Goal: Browse casually: Explore the website without a specific task or goal

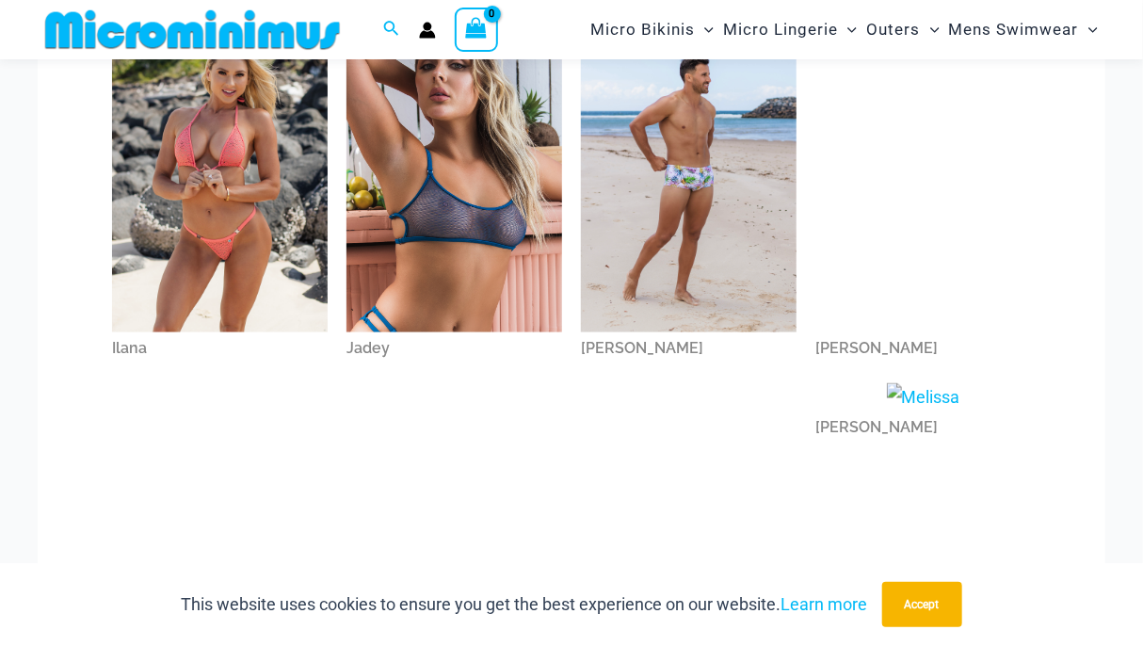
scroll to position [957, 0]
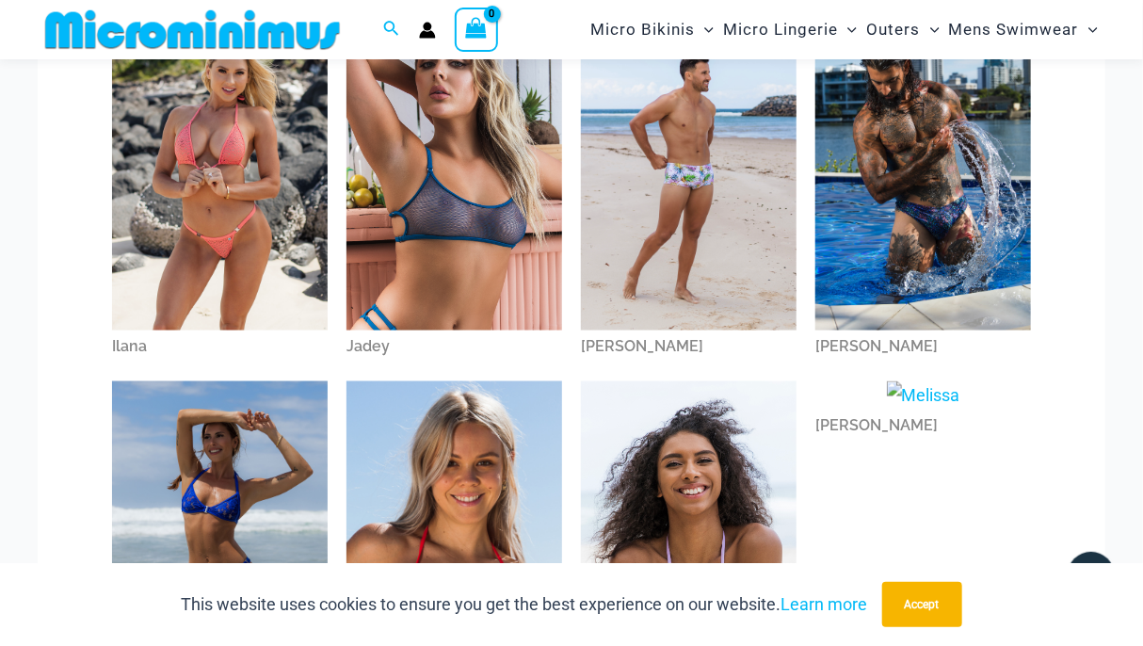
click at [410, 191] on img at bounding box center [455, 170] width 216 height 324
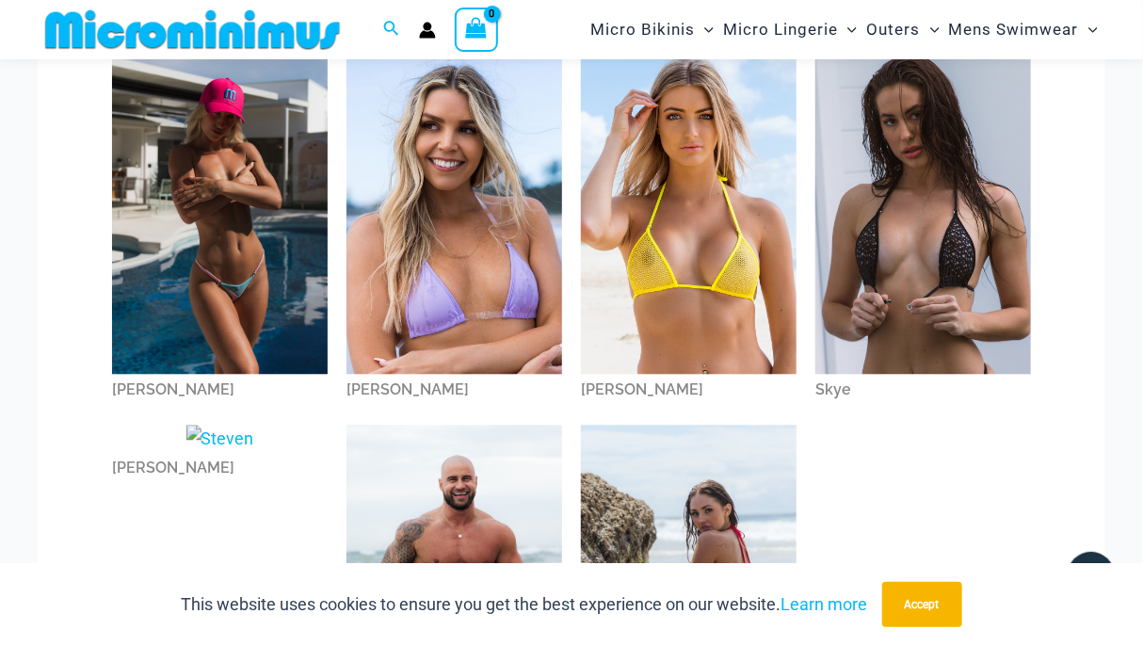
scroll to position [1700, 0]
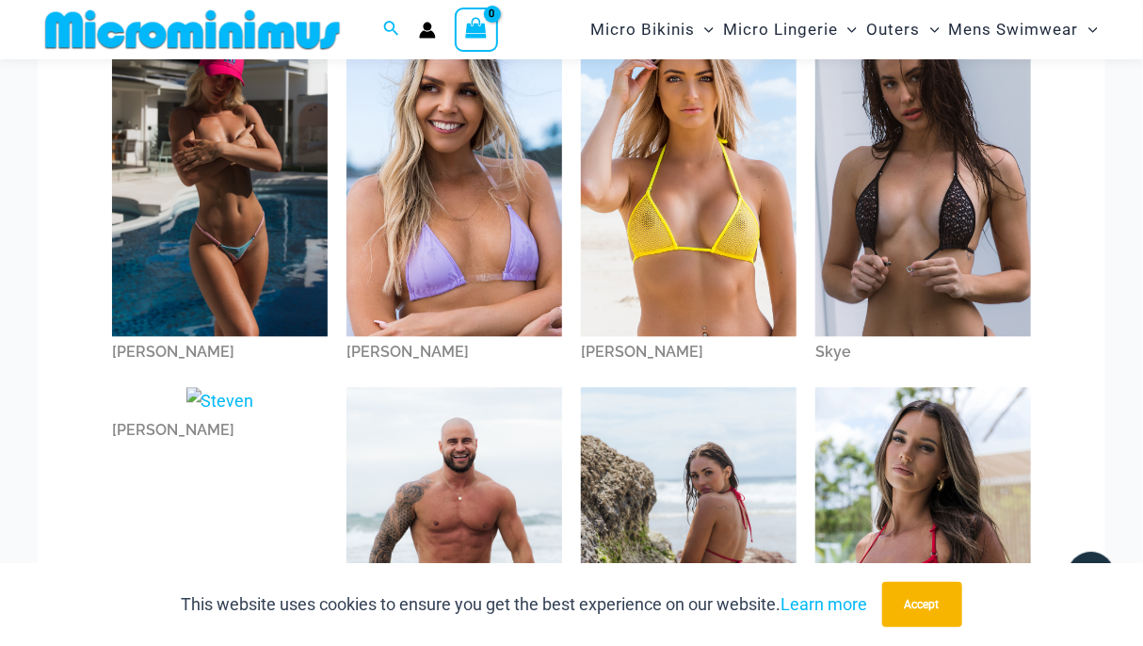
click at [667, 170] on img at bounding box center [689, 173] width 216 height 323
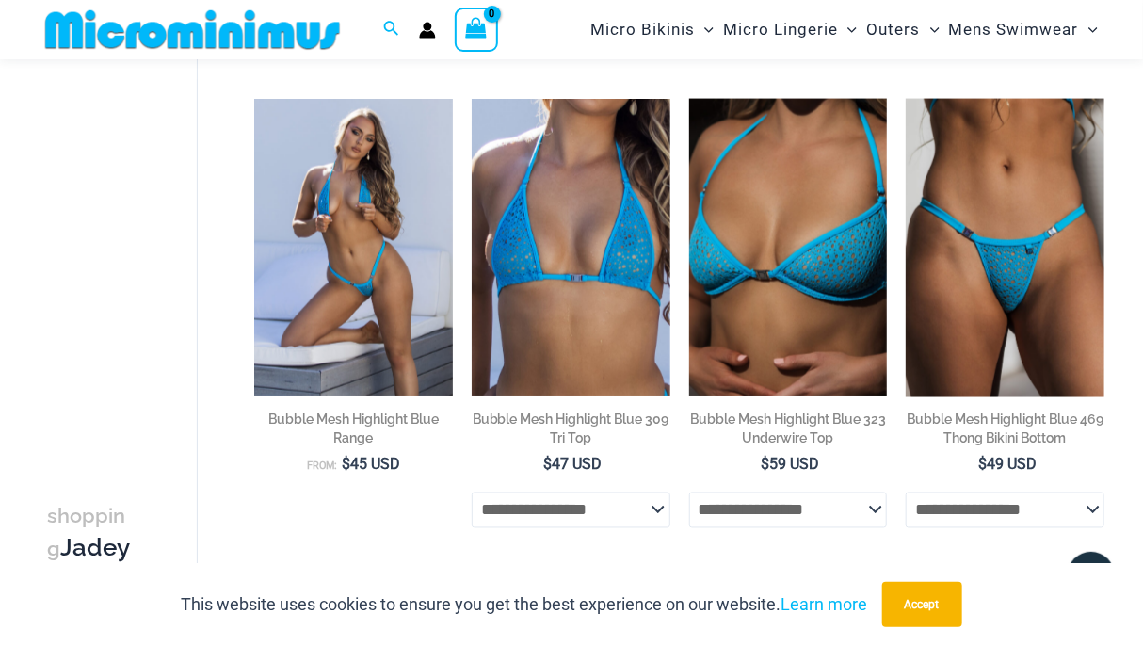
scroll to position [1130, 0]
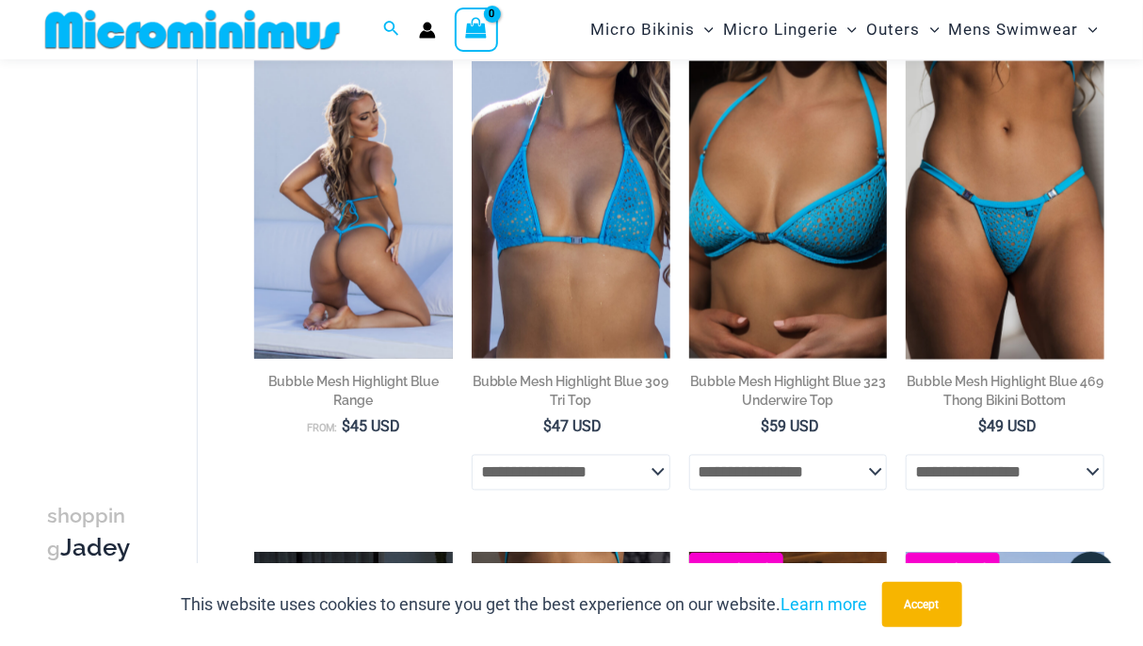
click at [386, 278] on img at bounding box center [353, 210] width 199 height 298
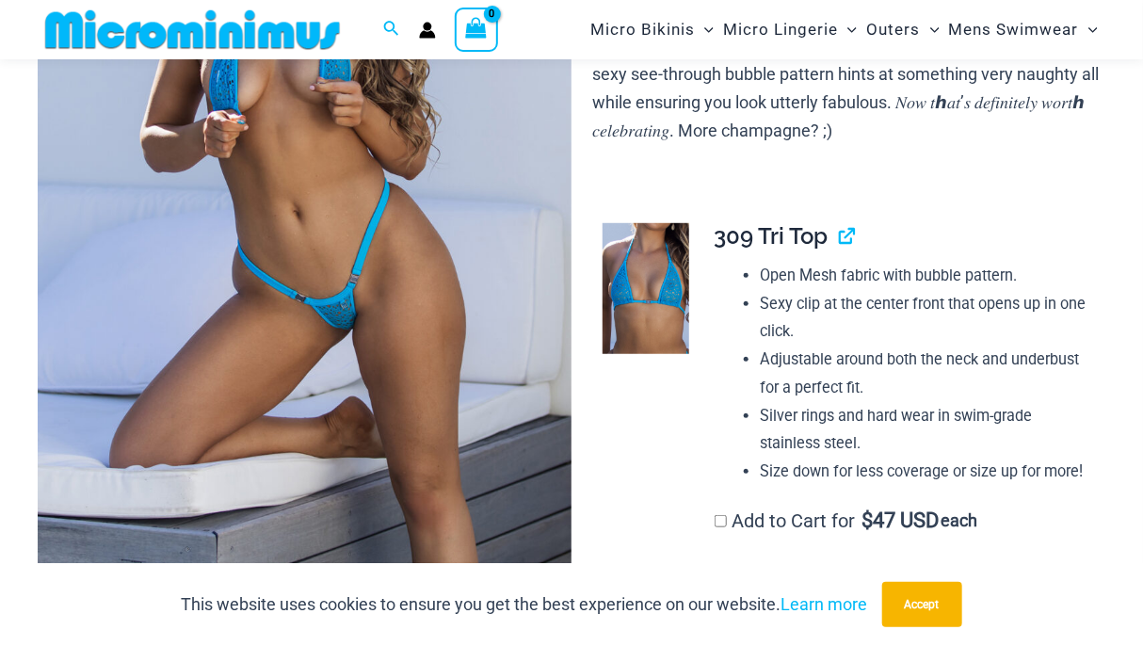
scroll to position [377, 0]
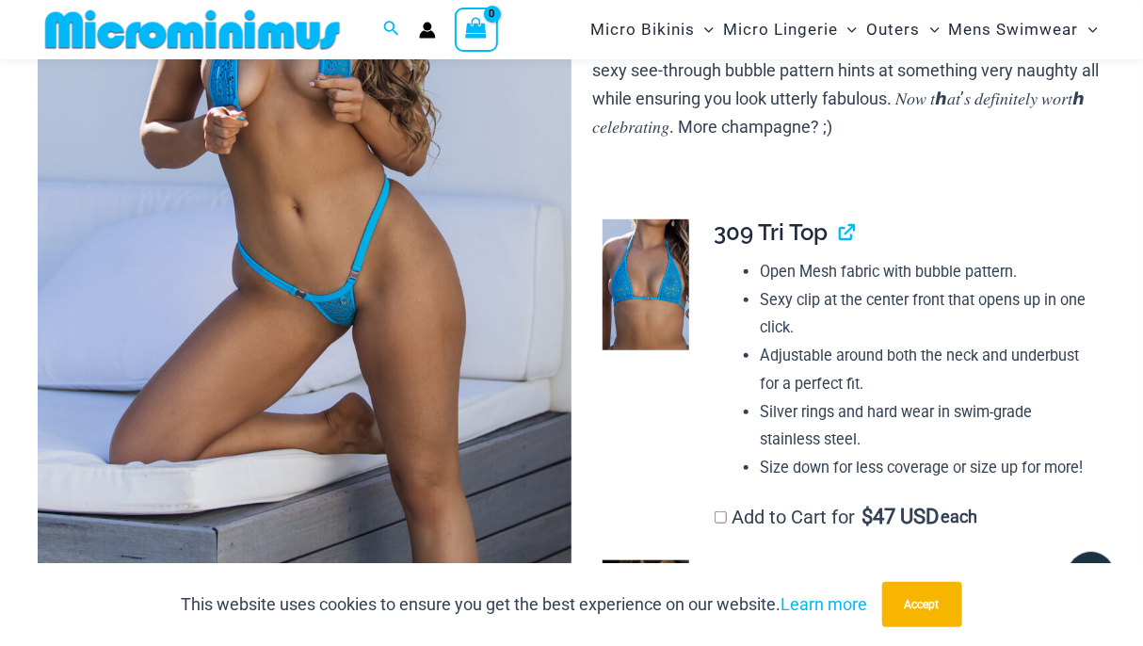
click at [402, 233] on img at bounding box center [305, 196] width 534 height 802
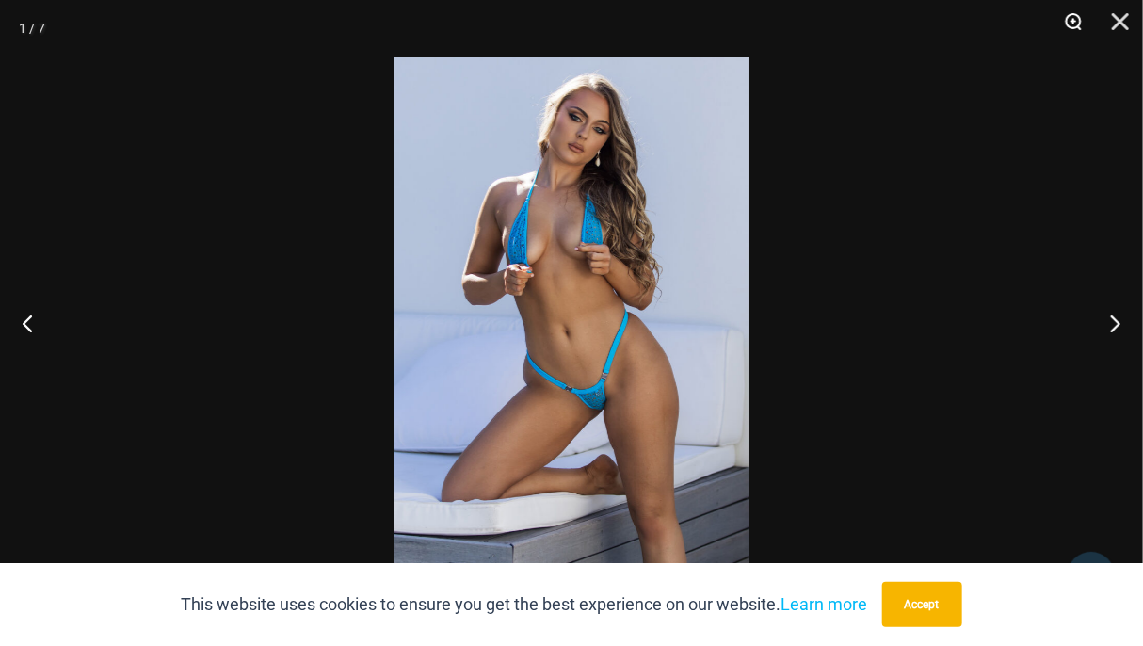
click at [1073, 20] on button "Zoom" at bounding box center [1067, 28] width 47 height 57
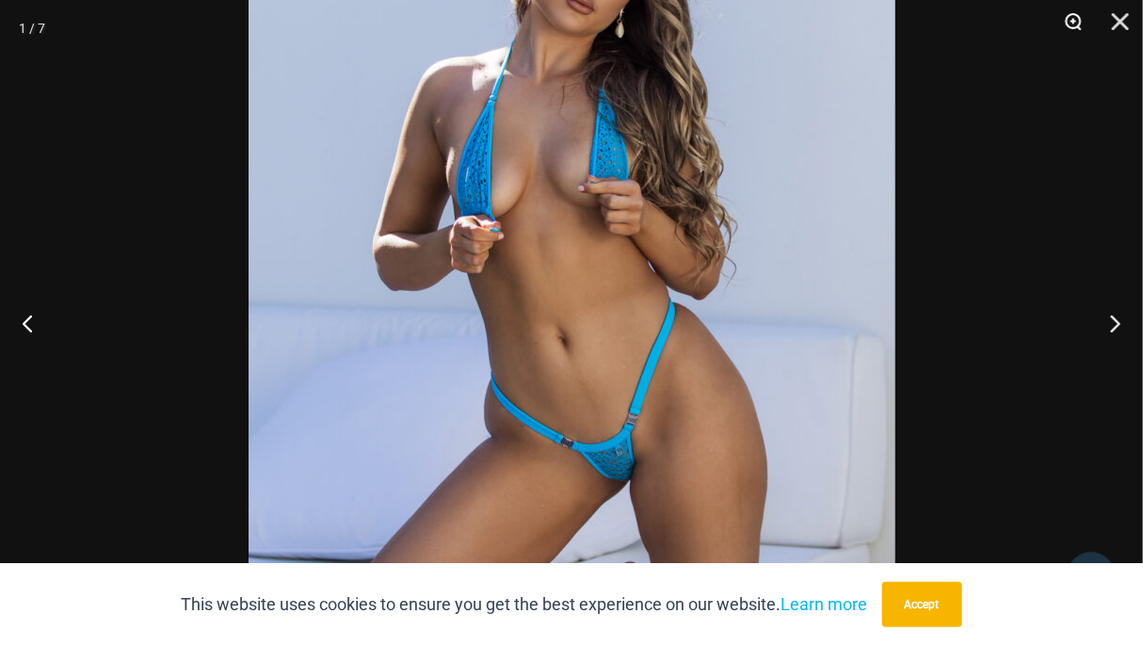
click at [1073, 20] on button "Zoom" at bounding box center [1067, 28] width 47 height 57
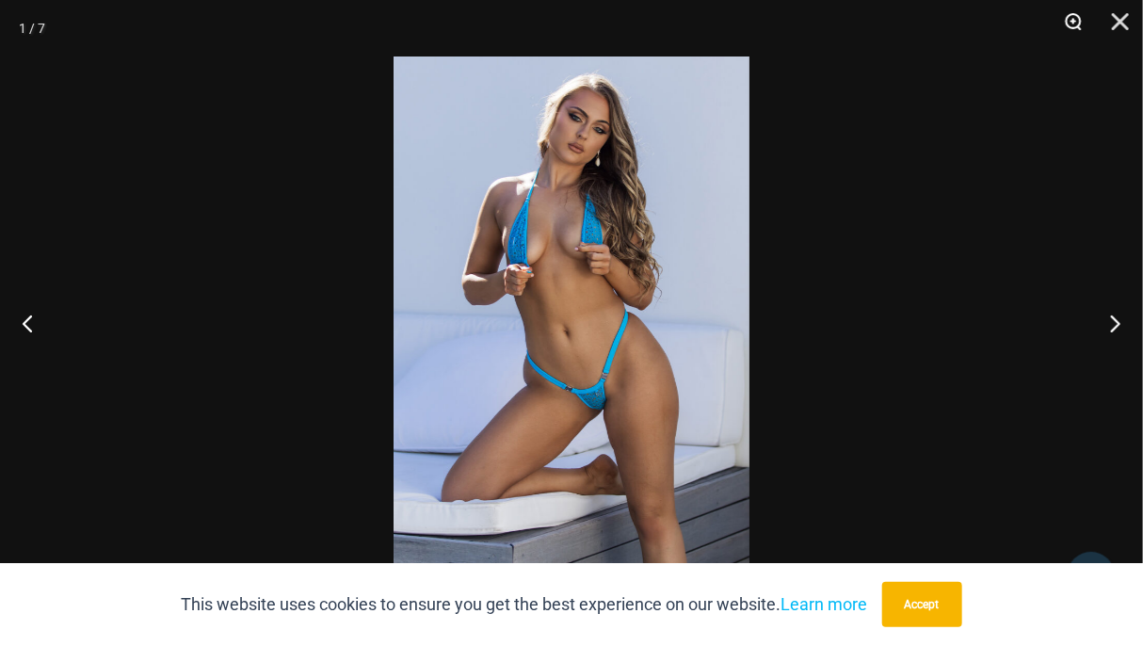
click at [1073, 20] on button "Zoom" at bounding box center [1067, 28] width 47 height 57
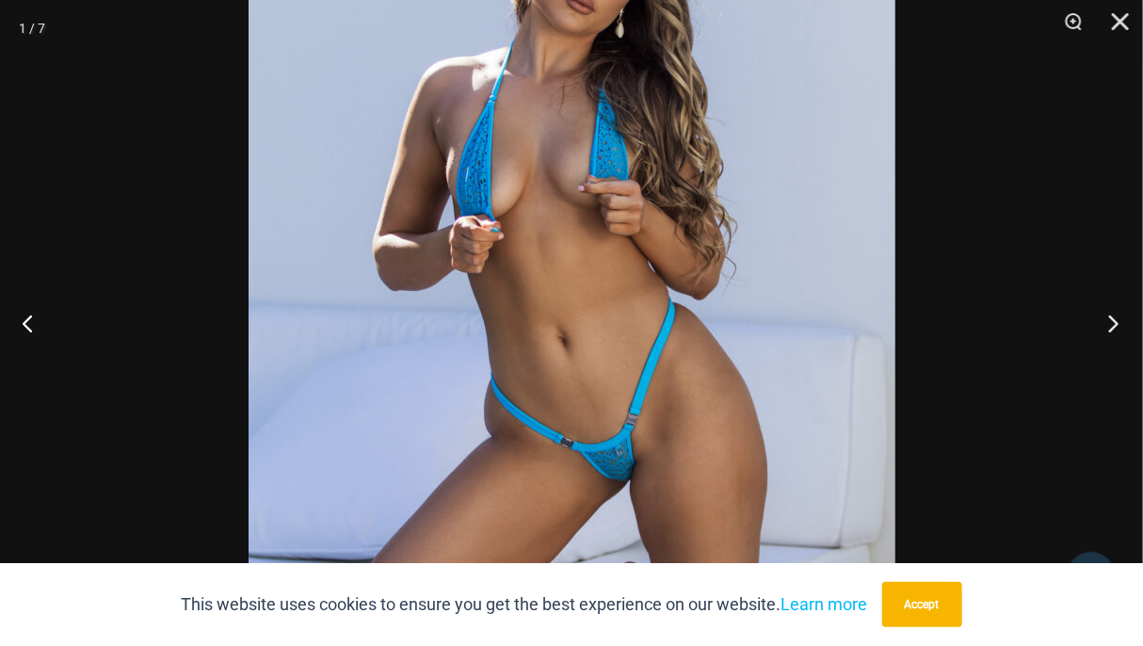
click at [1110, 321] on button "Next" at bounding box center [1108, 323] width 71 height 94
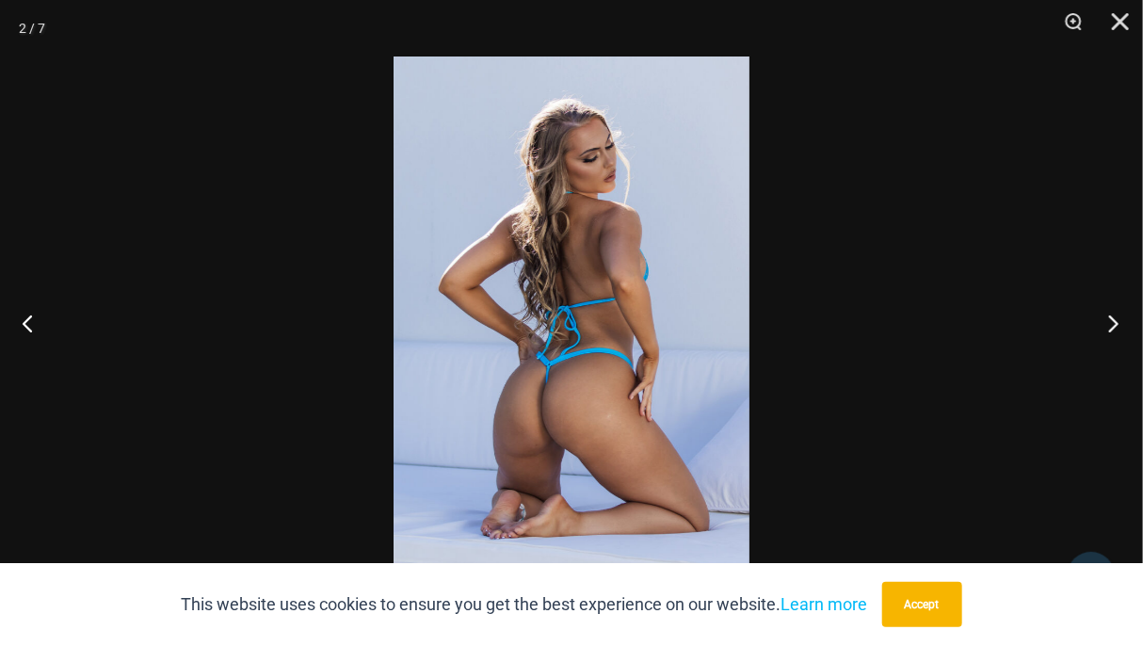
click at [1110, 321] on button "Next" at bounding box center [1108, 323] width 71 height 94
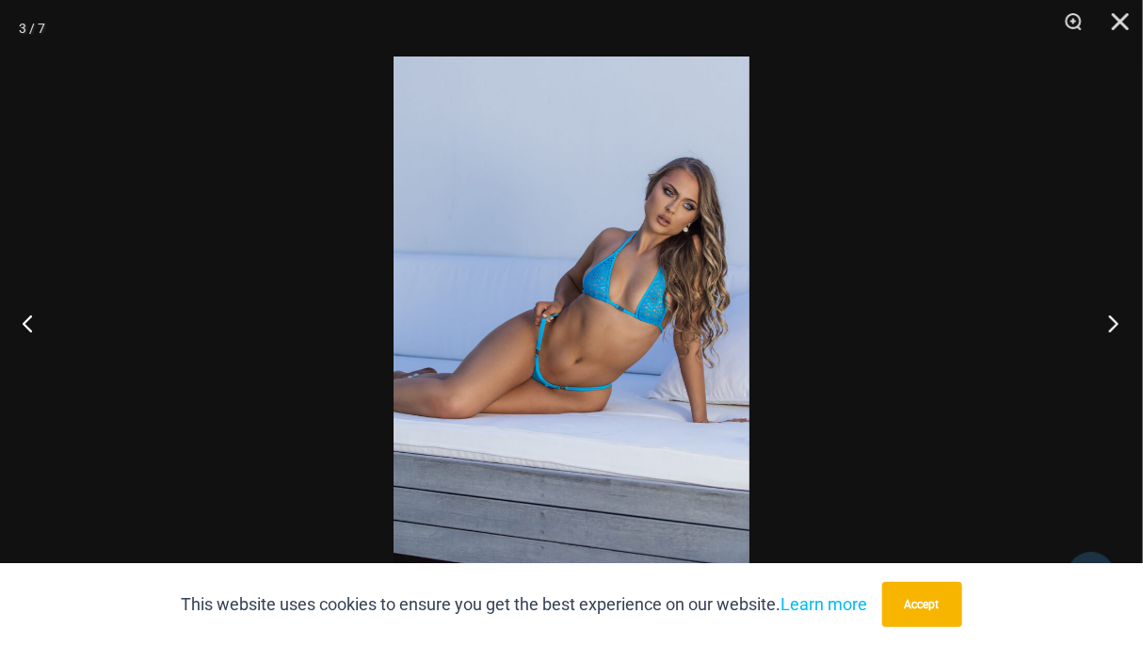
click at [1110, 321] on button "Next" at bounding box center [1108, 323] width 71 height 94
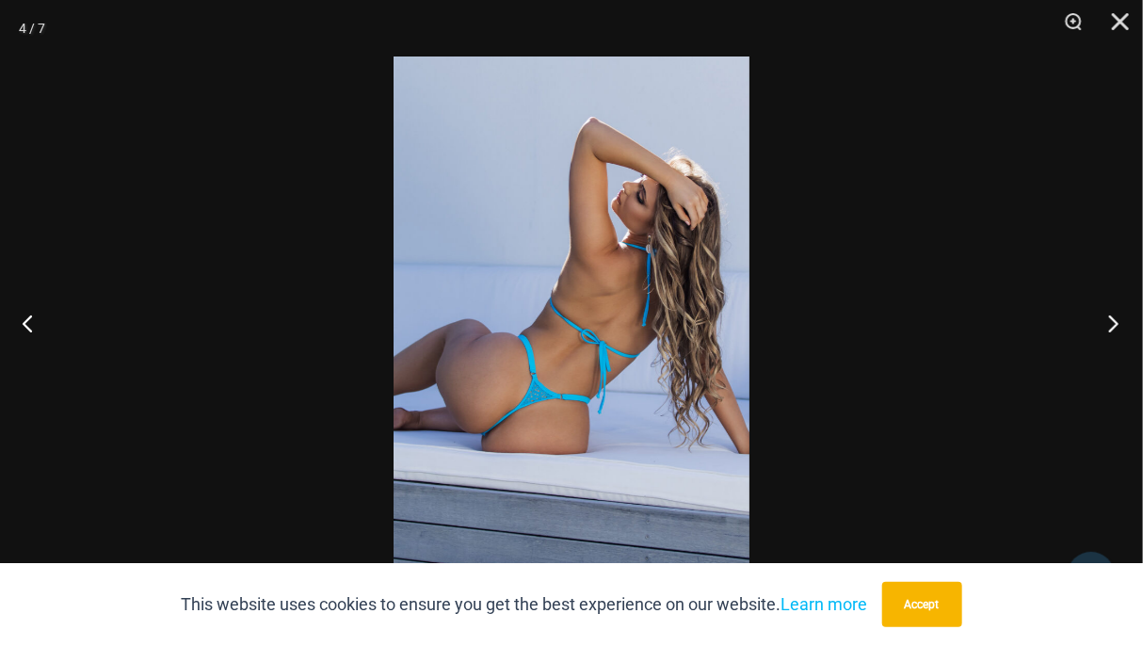
click at [1110, 321] on button "Next" at bounding box center [1108, 323] width 71 height 94
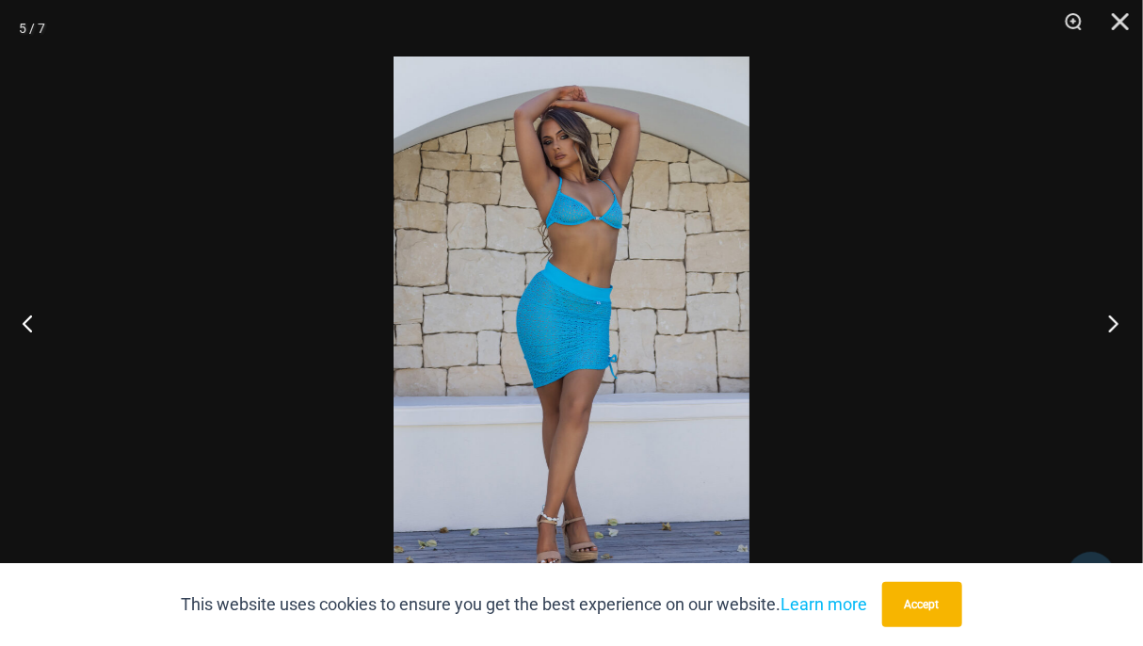
click at [1110, 321] on button "Next" at bounding box center [1108, 323] width 71 height 94
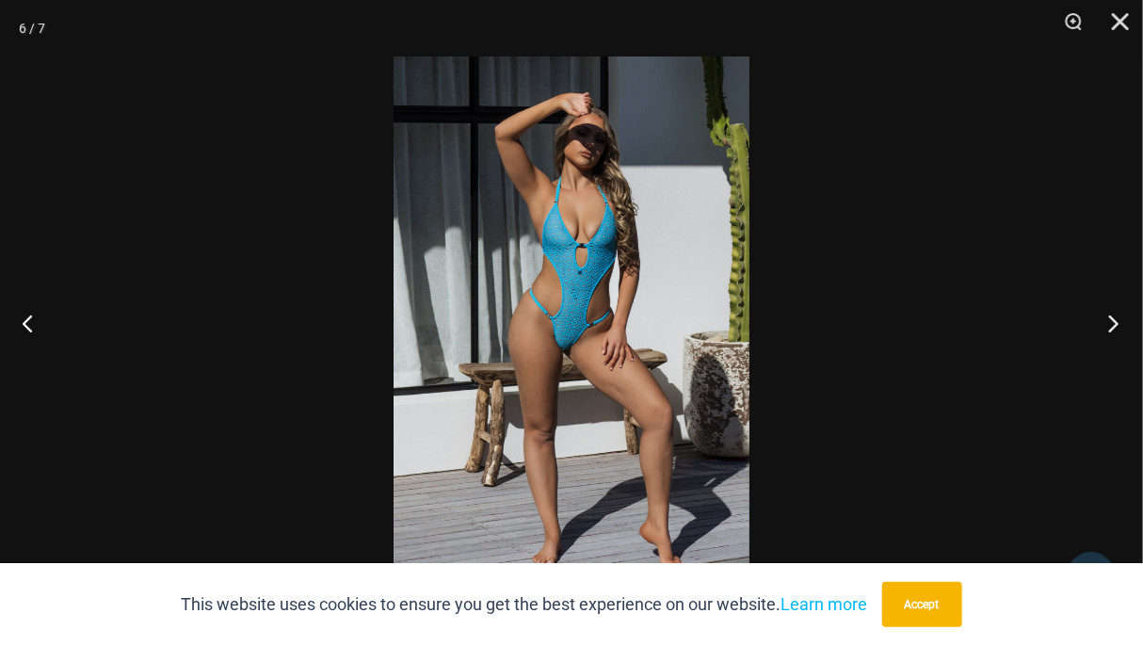
click at [1110, 321] on button "Next" at bounding box center [1108, 323] width 71 height 94
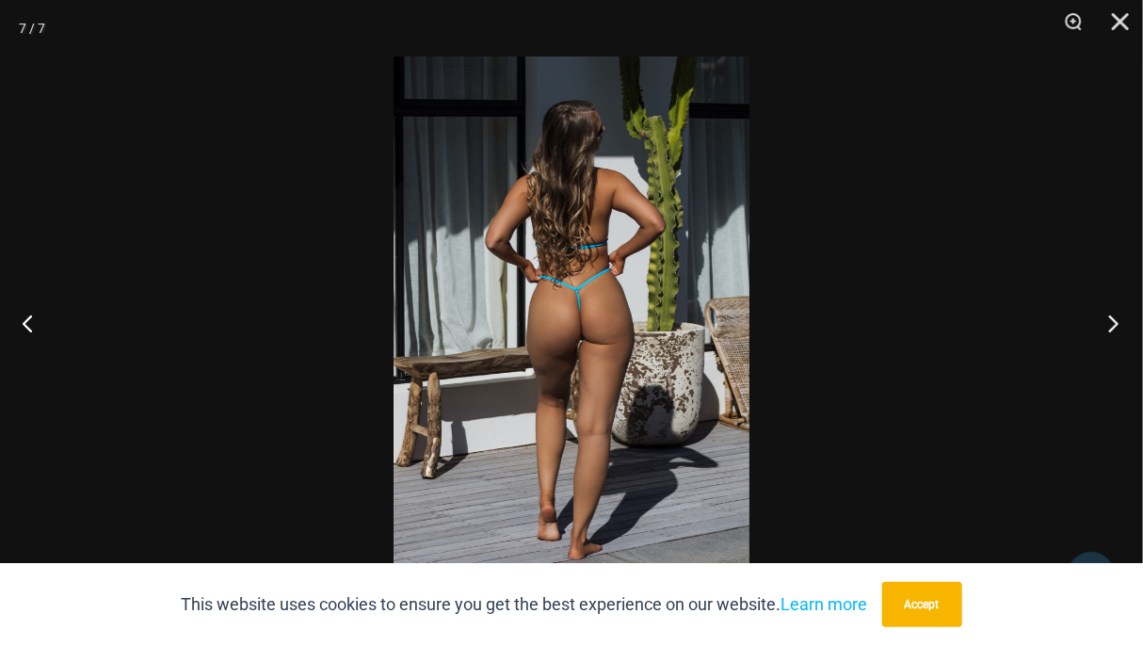
click at [1110, 321] on button "Next" at bounding box center [1108, 323] width 71 height 94
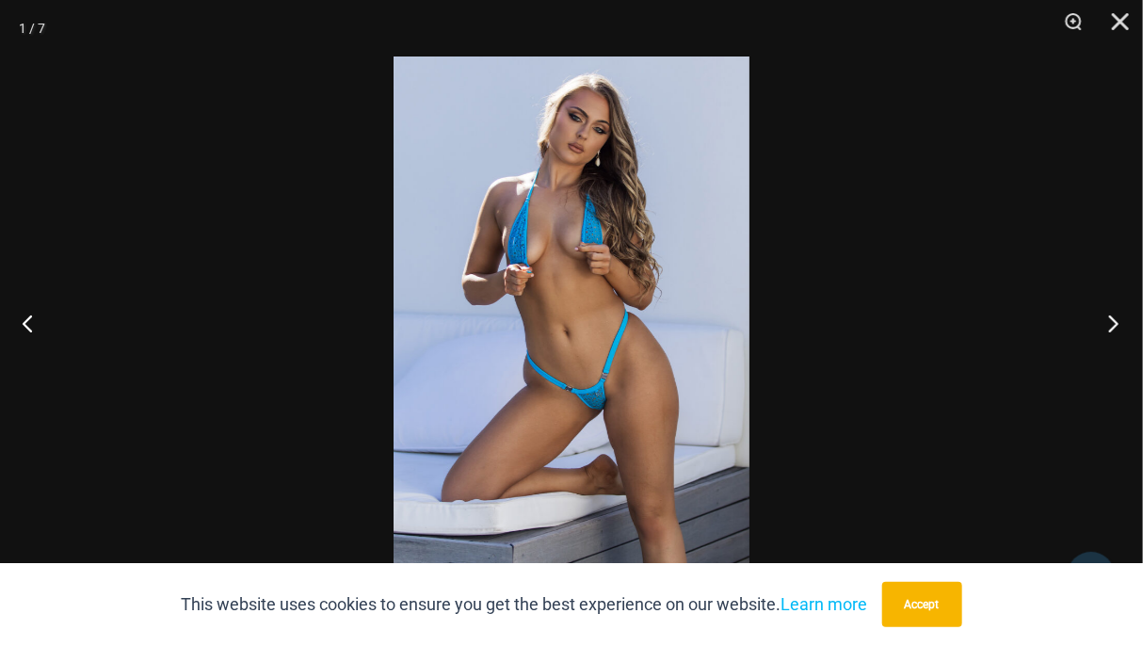
click at [1110, 321] on button "Next" at bounding box center [1108, 323] width 71 height 94
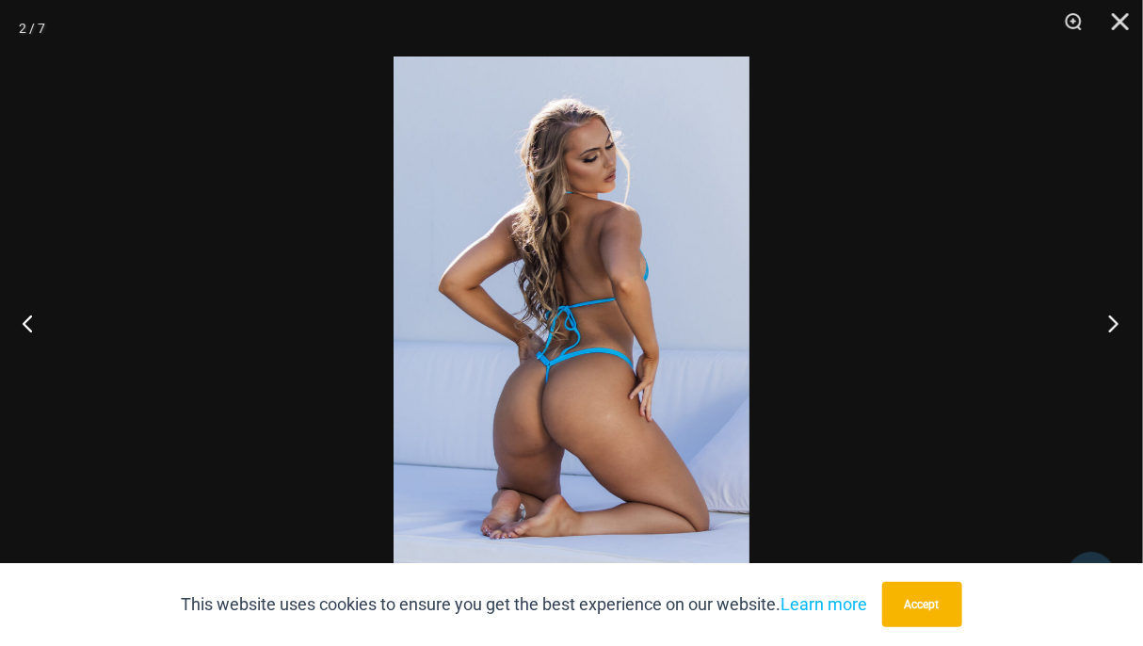
click at [1110, 321] on button "Next" at bounding box center [1108, 323] width 71 height 94
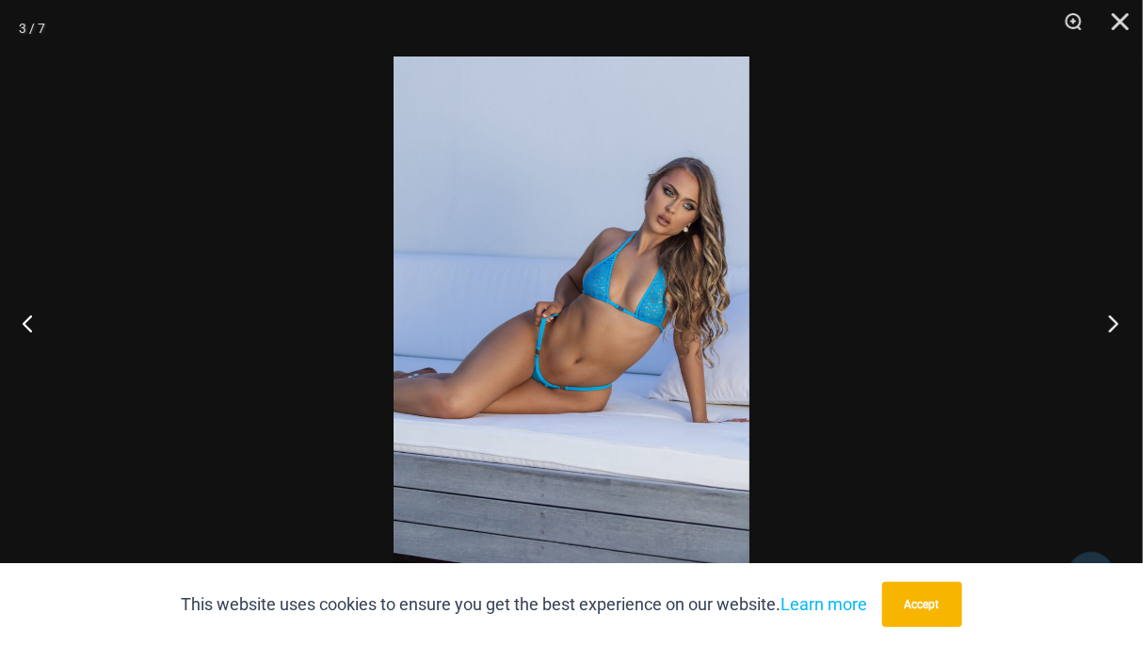
click at [1110, 321] on button "Next" at bounding box center [1108, 323] width 71 height 94
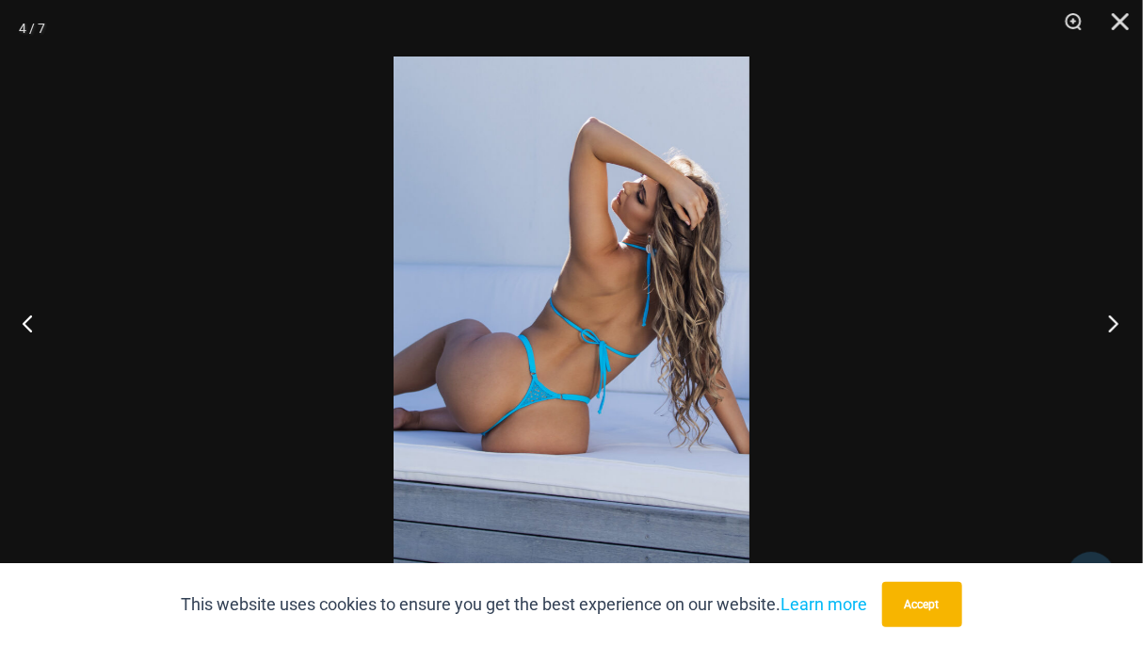
click at [1110, 321] on button "Next" at bounding box center [1108, 323] width 71 height 94
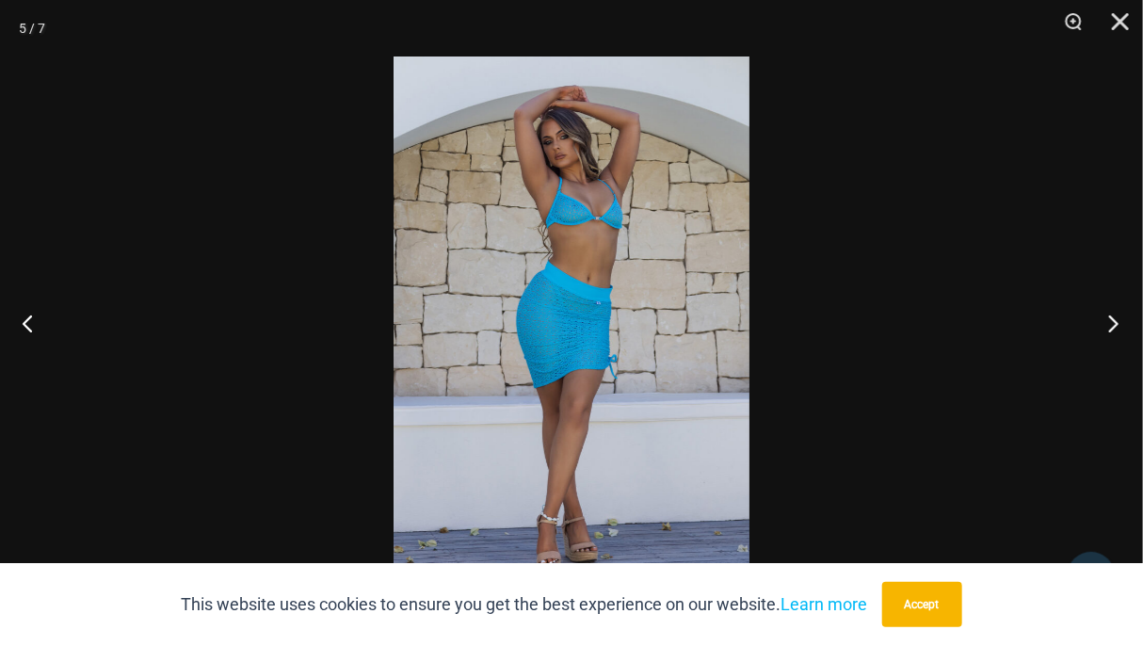
click at [1110, 321] on button "Next" at bounding box center [1108, 323] width 71 height 94
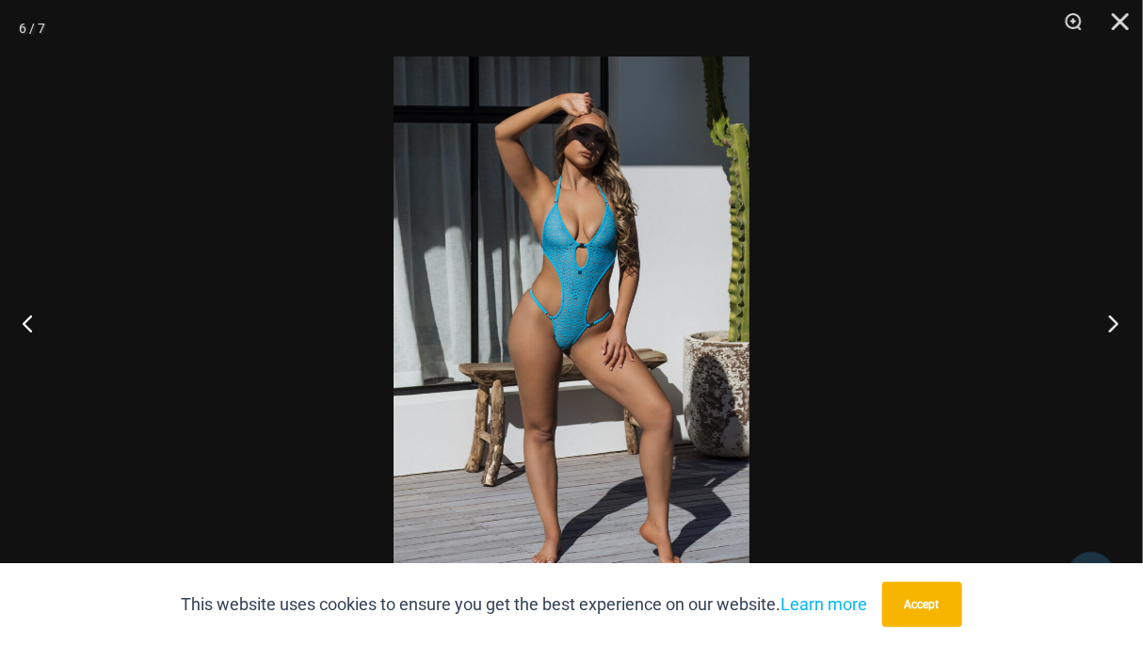
click at [1110, 321] on button "Next" at bounding box center [1108, 323] width 71 height 94
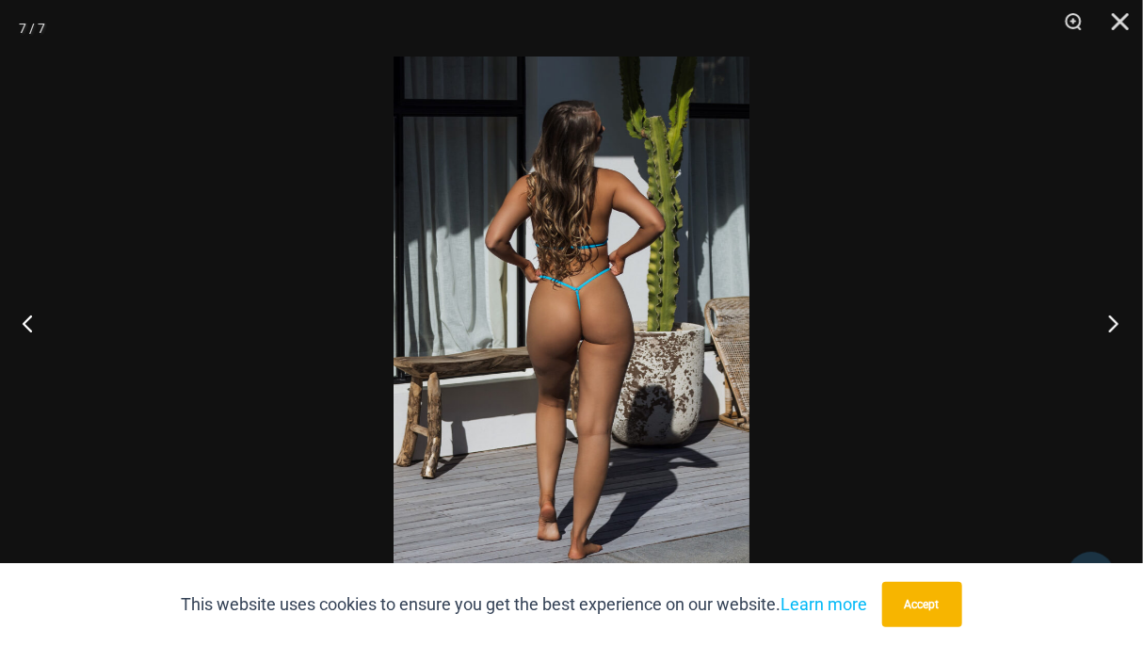
click at [1110, 321] on button "Next" at bounding box center [1108, 323] width 71 height 94
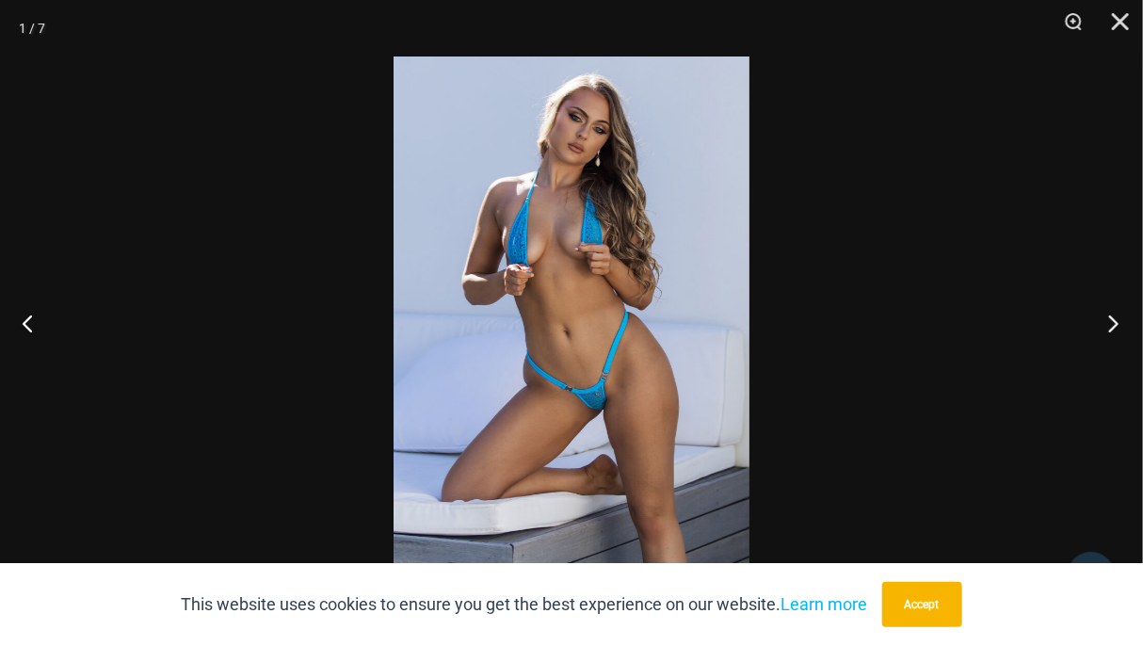
click at [1110, 321] on button "Next" at bounding box center [1108, 323] width 71 height 94
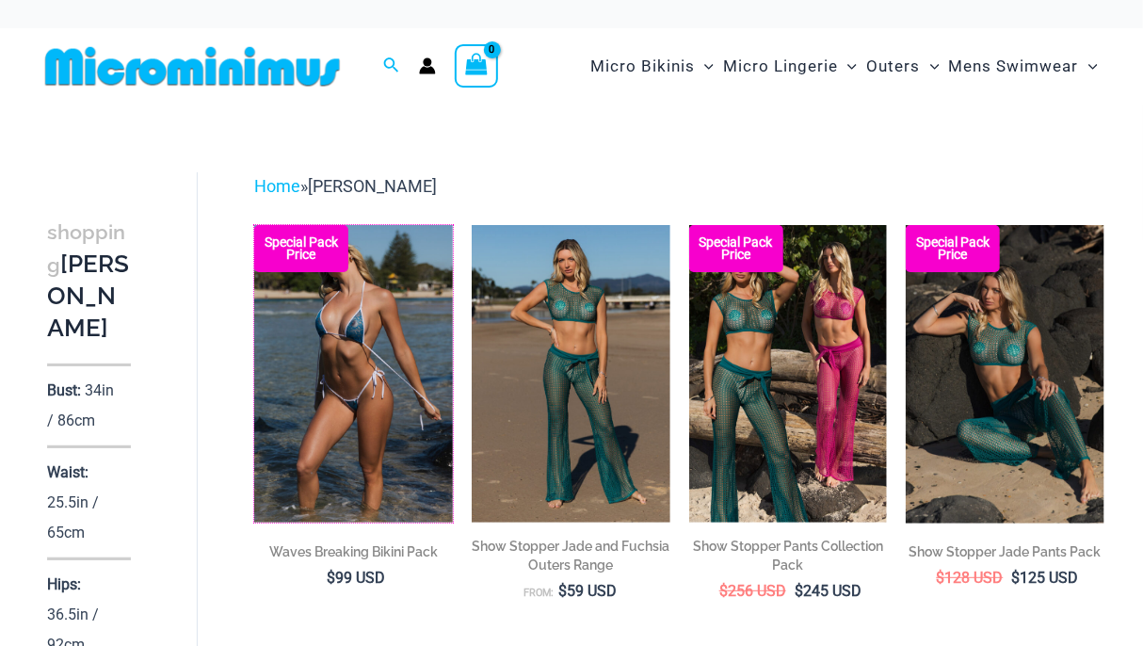
click at [254, 225] on img at bounding box center [254, 225] width 0 height 0
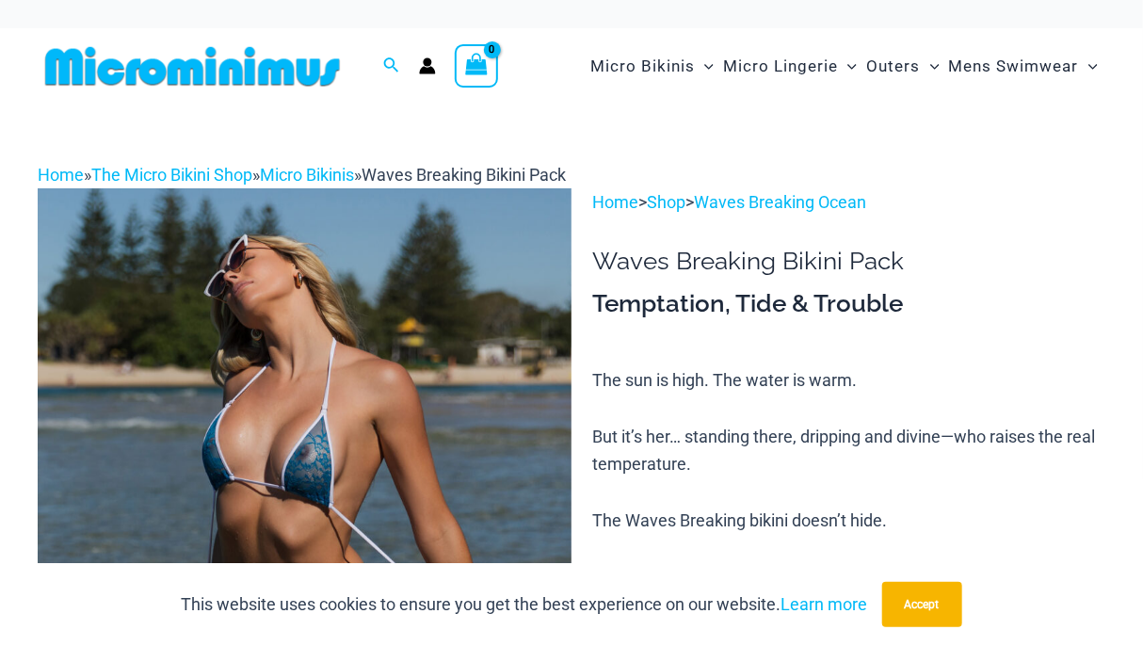
click at [438, 342] on img at bounding box center [305, 589] width 534 height 802
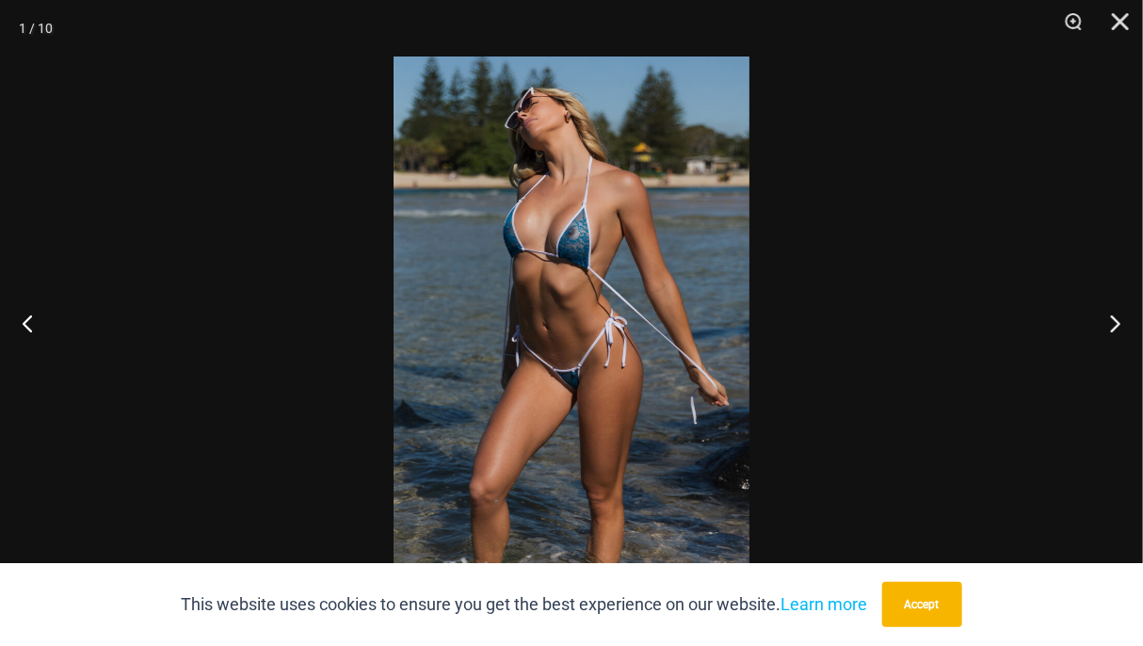
click at [438, 342] on img at bounding box center [572, 323] width 356 height 533
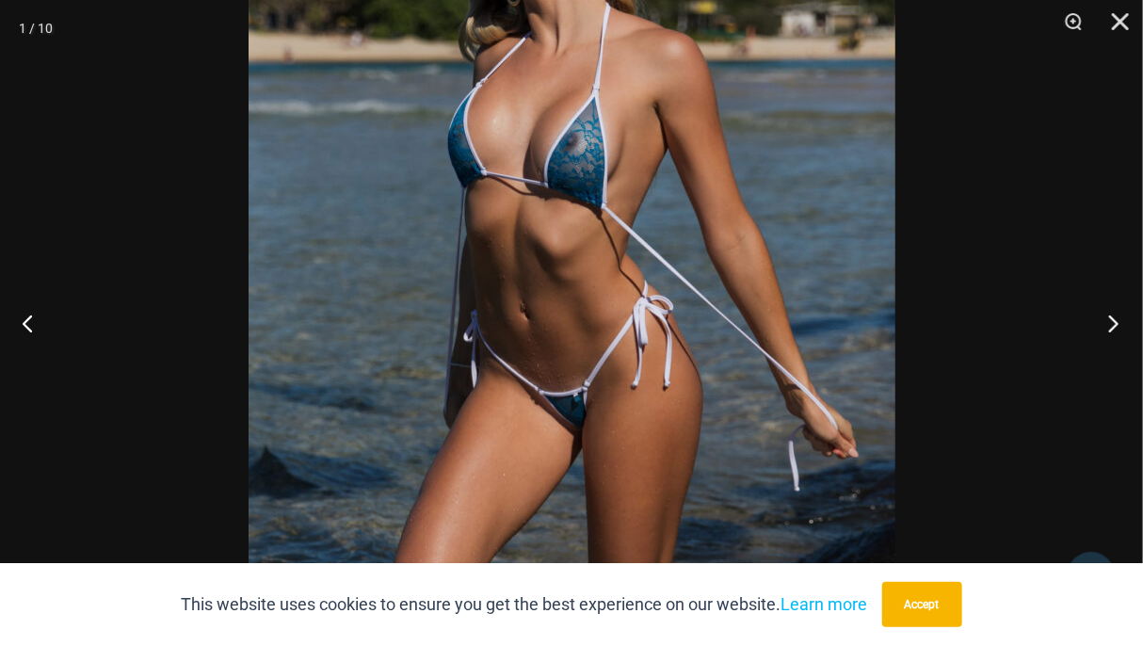
click at [1111, 318] on button "Next" at bounding box center [1108, 323] width 71 height 94
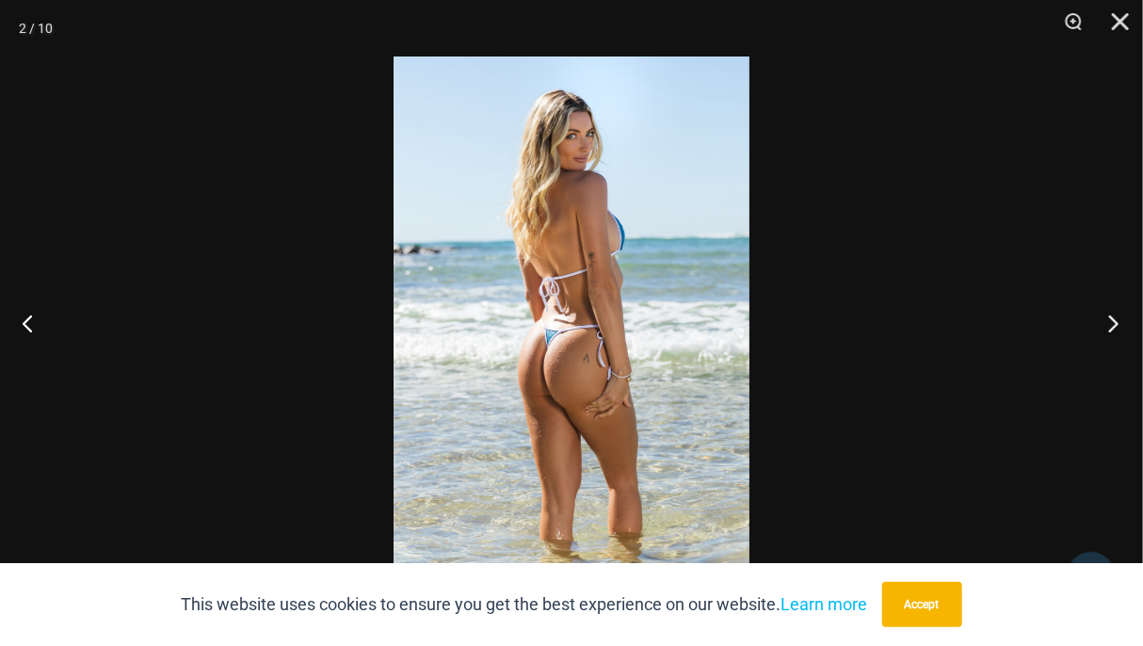
click at [1111, 318] on button "Next" at bounding box center [1108, 323] width 71 height 94
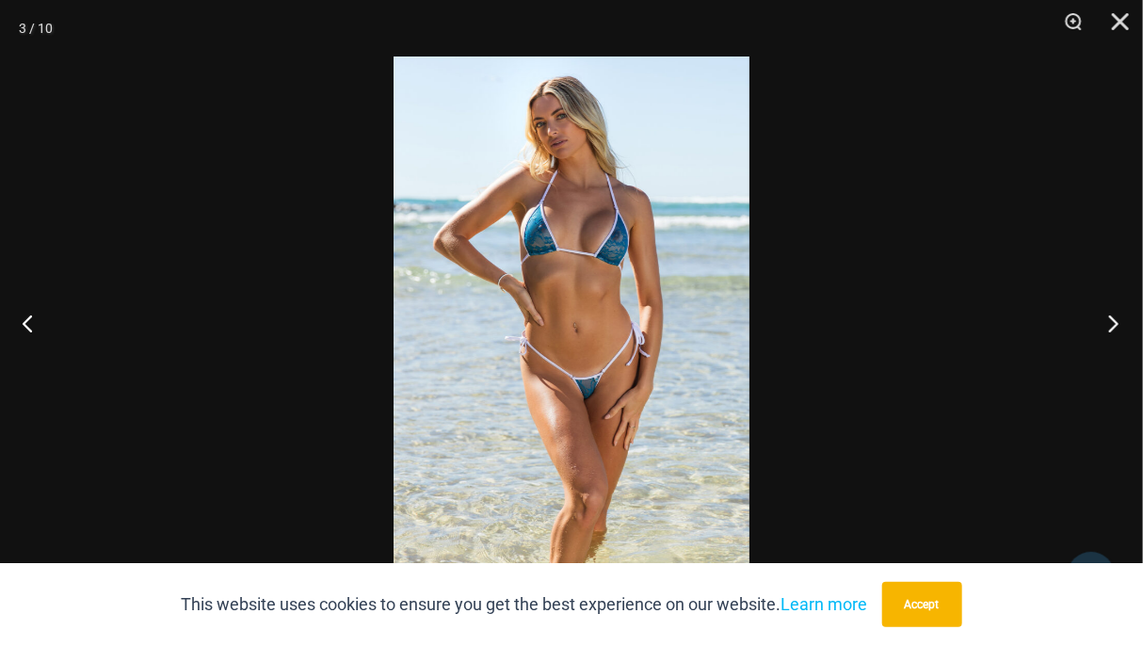
click at [1111, 318] on button "Next" at bounding box center [1108, 323] width 71 height 94
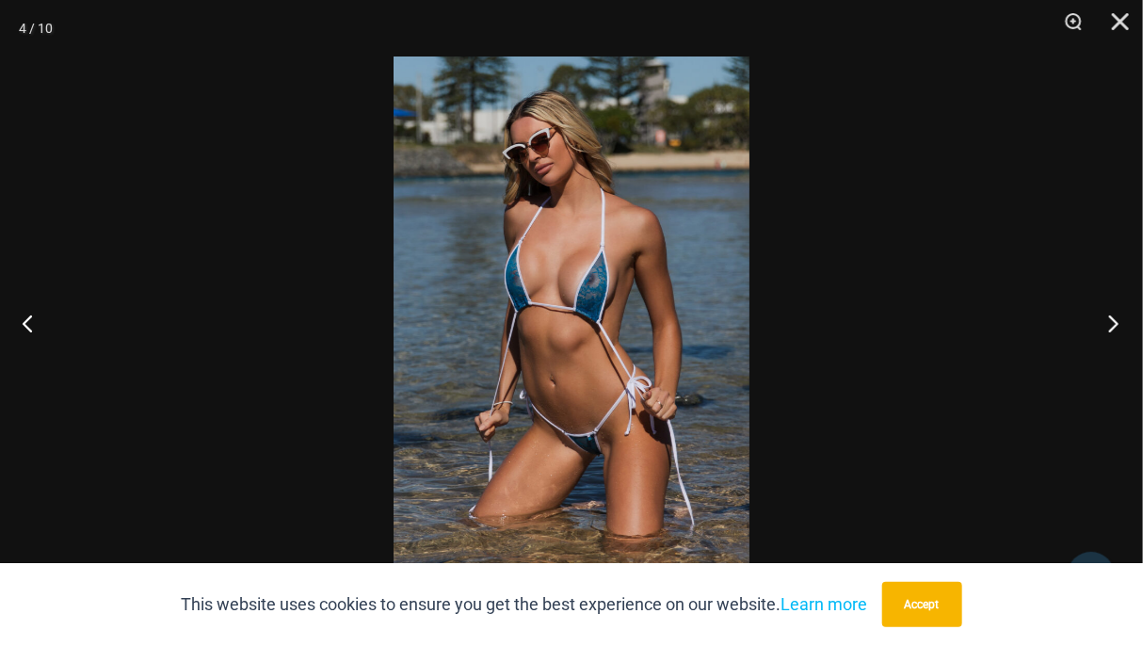
click at [1111, 318] on button "Next" at bounding box center [1108, 323] width 71 height 94
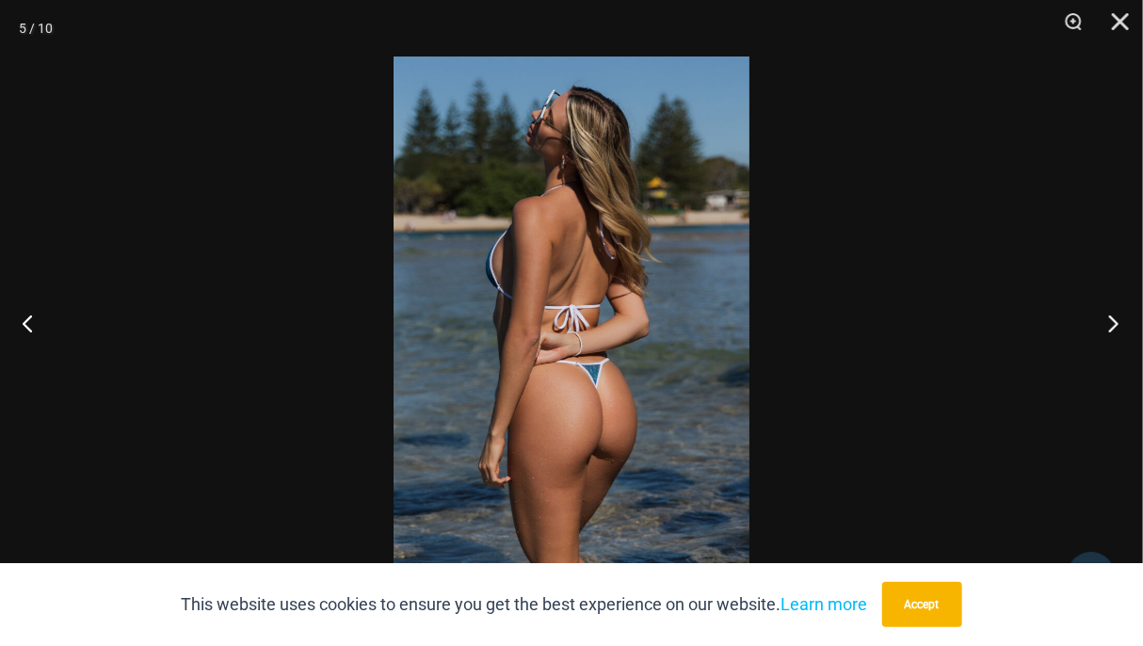
click at [1111, 318] on button "Next" at bounding box center [1108, 323] width 71 height 94
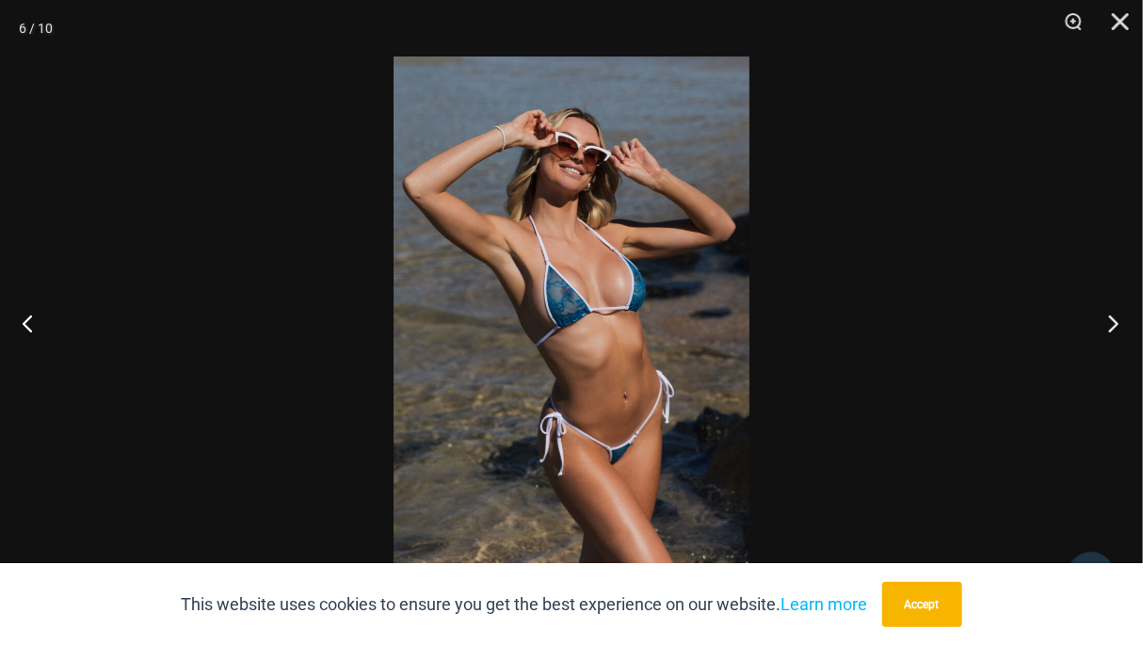
click at [1111, 318] on button "Next" at bounding box center [1108, 323] width 71 height 94
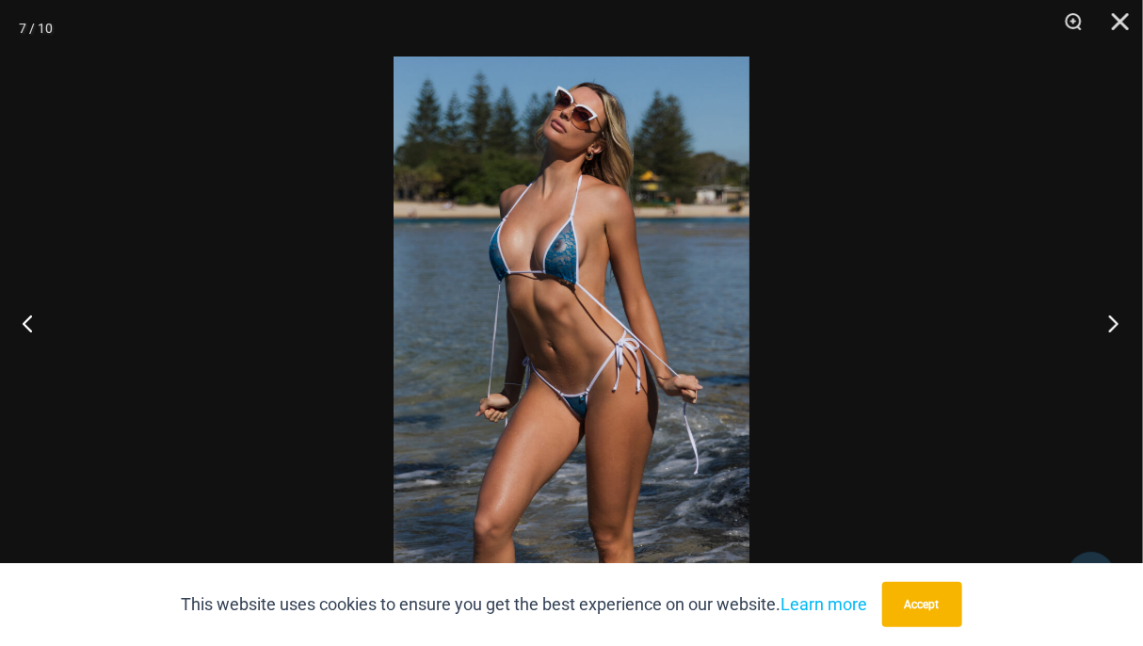
click at [1111, 318] on button "Next" at bounding box center [1108, 323] width 71 height 94
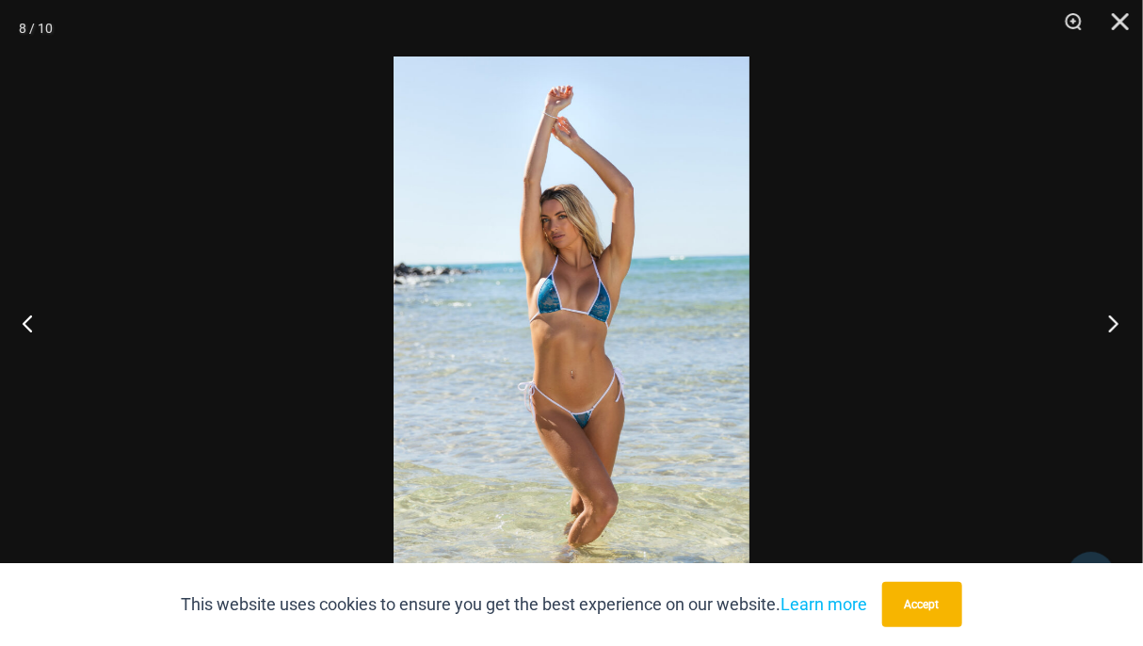
click at [1111, 318] on button "Next" at bounding box center [1108, 323] width 71 height 94
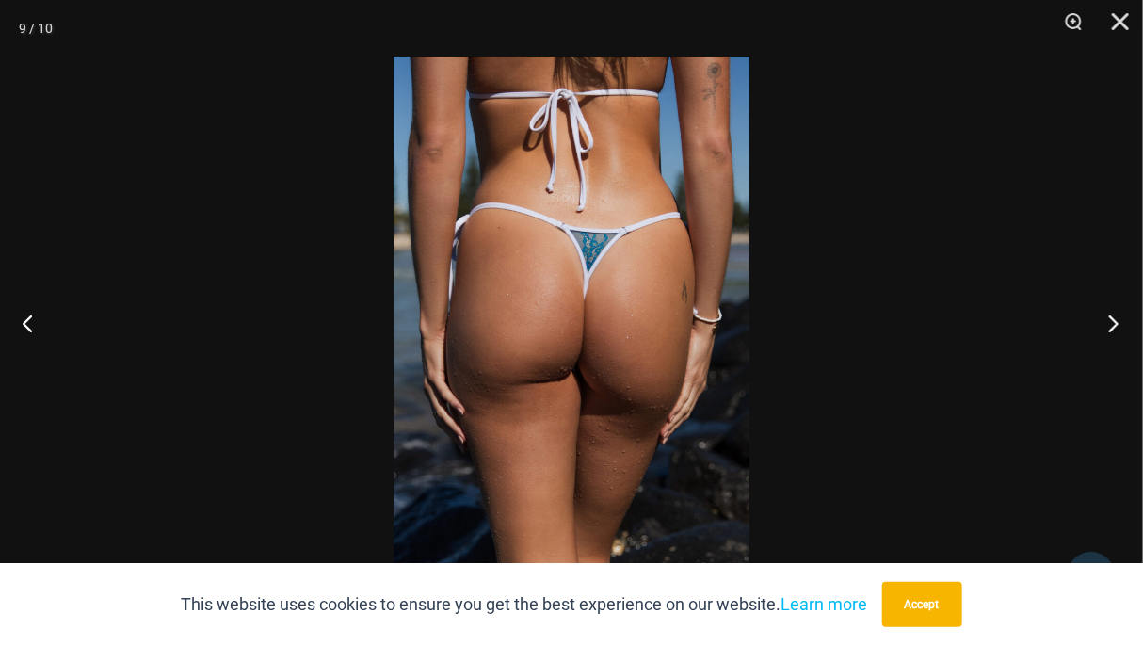
click at [1111, 318] on button "Next" at bounding box center [1108, 323] width 71 height 94
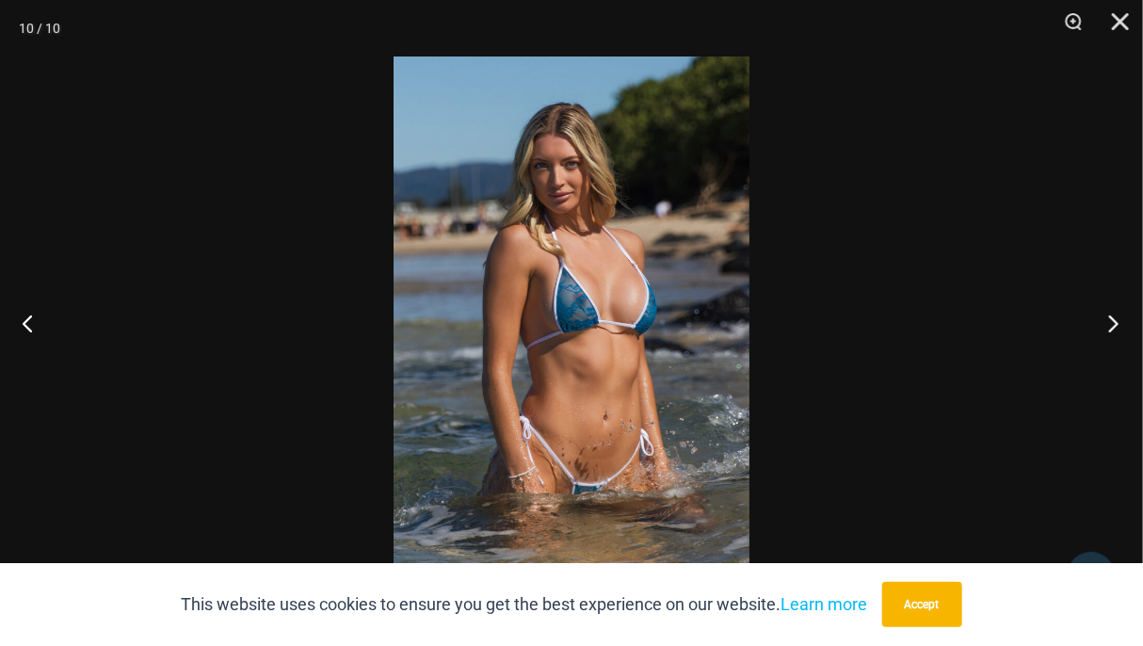
click at [1111, 318] on button "Next" at bounding box center [1108, 323] width 71 height 94
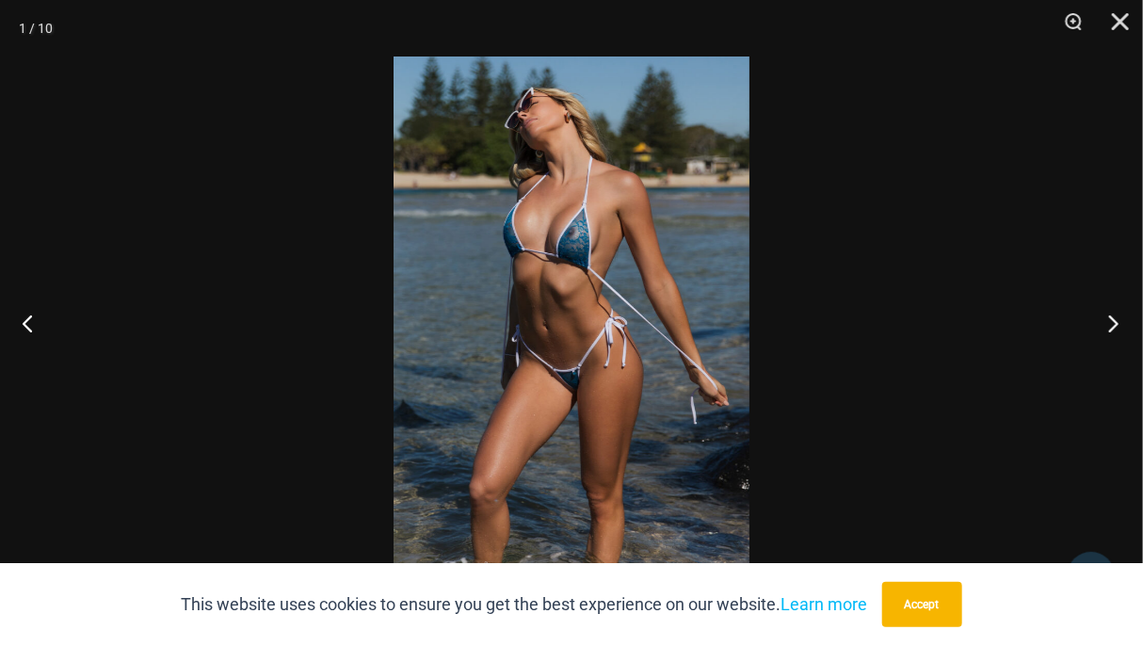
click at [1111, 318] on button "Next" at bounding box center [1108, 323] width 71 height 94
